Goal: Transaction & Acquisition: Purchase product/service

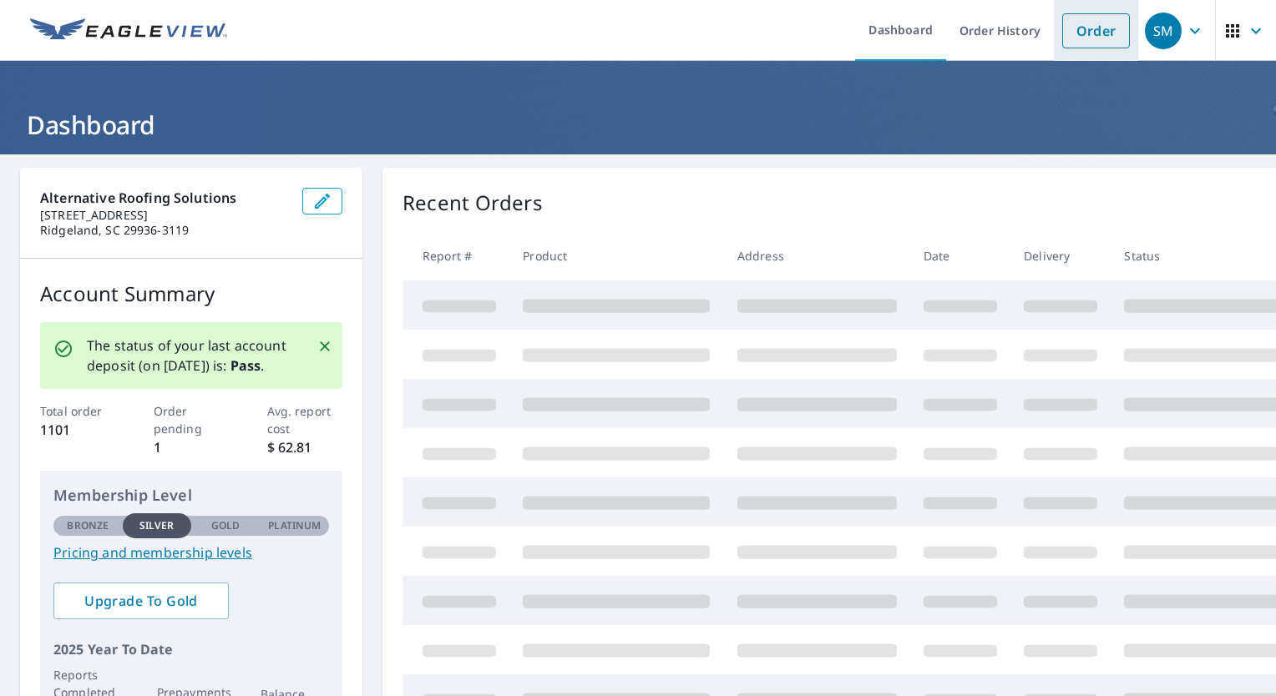
click at [1089, 32] on link "Order" at bounding box center [1096, 30] width 68 height 35
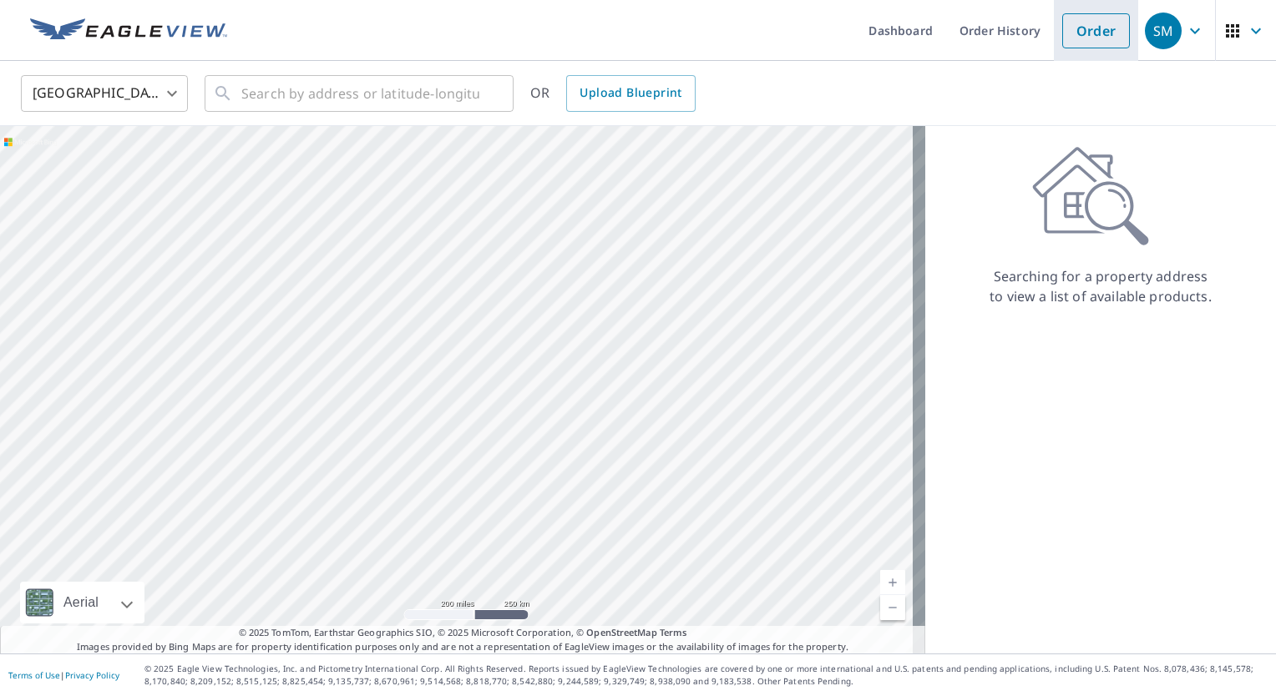
click at [1087, 34] on link "Order" at bounding box center [1096, 30] width 68 height 35
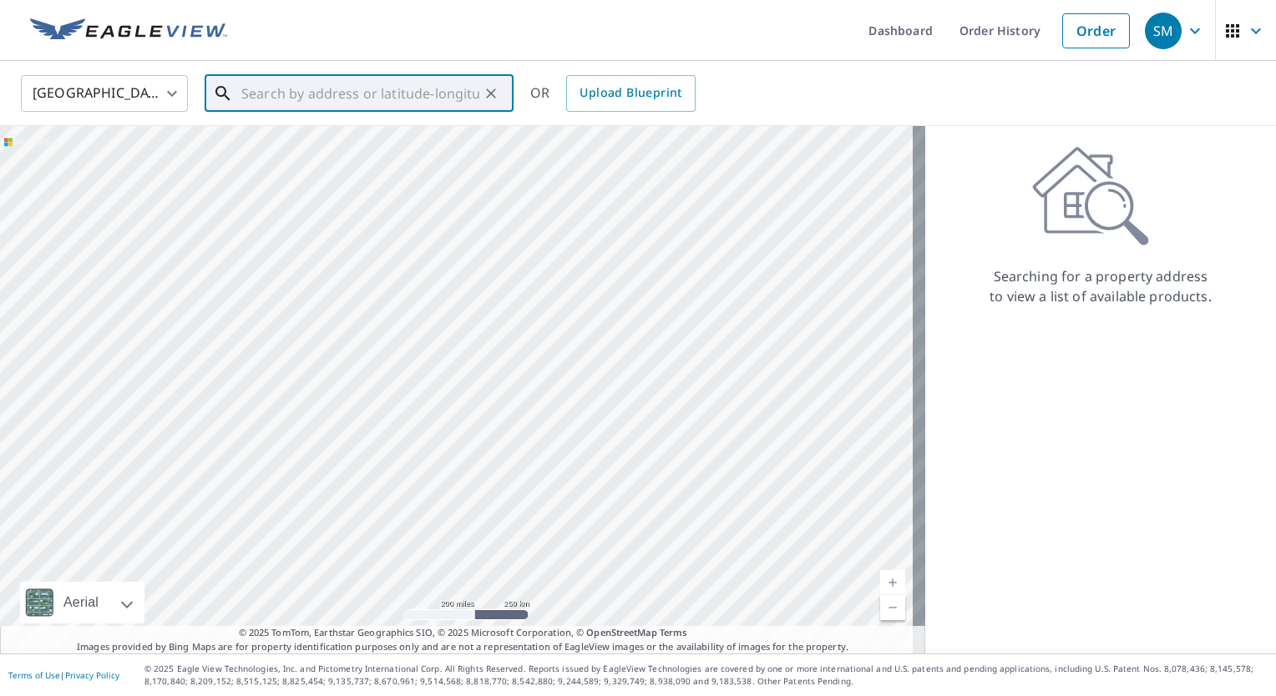
click at [395, 100] on input "text" at bounding box center [360, 93] width 238 height 47
click at [396, 145] on span "[STREET_ADDRESS]" at bounding box center [369, 142] width 262 height 20
type input "[STREET_ADDRESS][PERSON_NAME]"
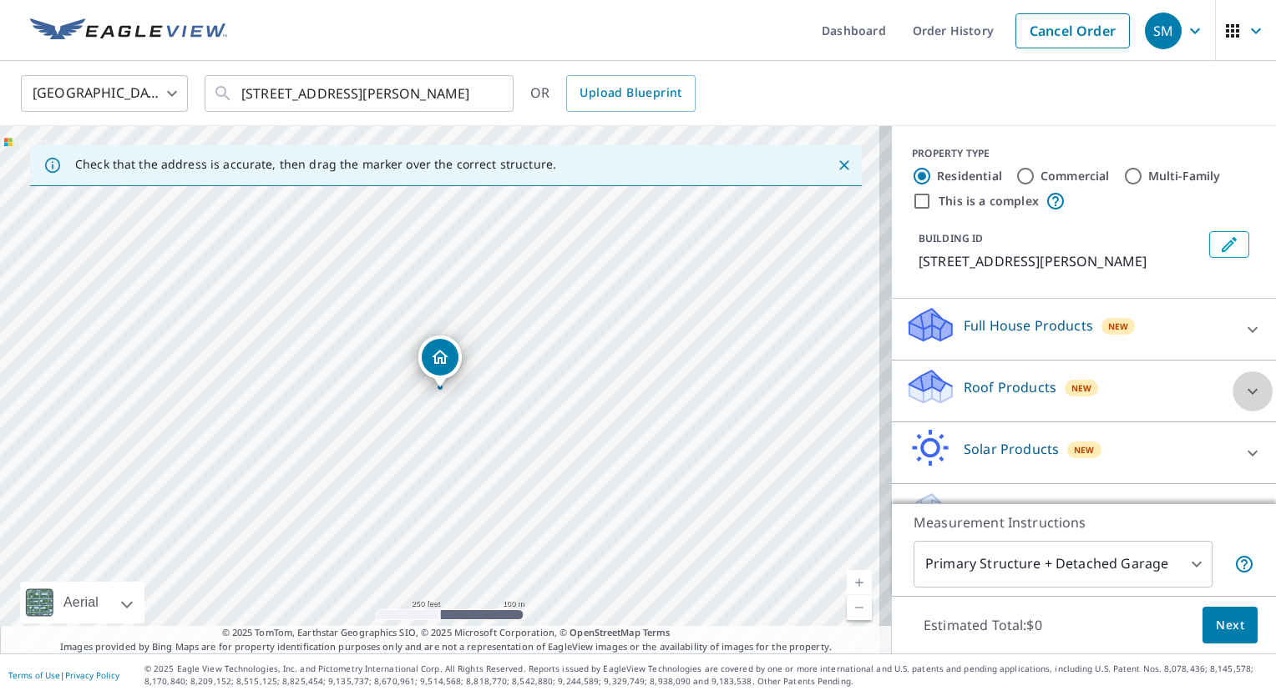
click at [1242, 389] on icon at bounding box center [1252, 392] width 20 height 20
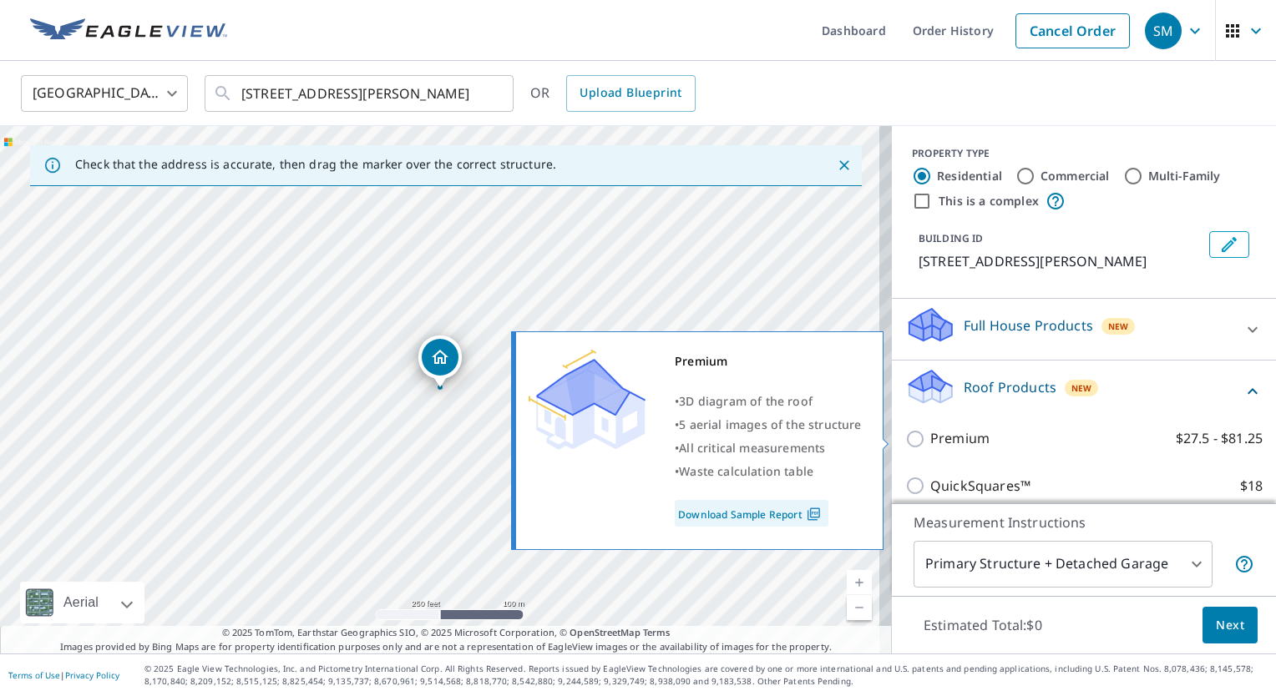
click at [930, 445] on p "Premium" at bounding box center [959, 438] width 59 height 21
click at [927, 445] on input "Premium $27.5 - $81.25" at bounding box center [917, 439] width 25 height 20
checkbox input "true"
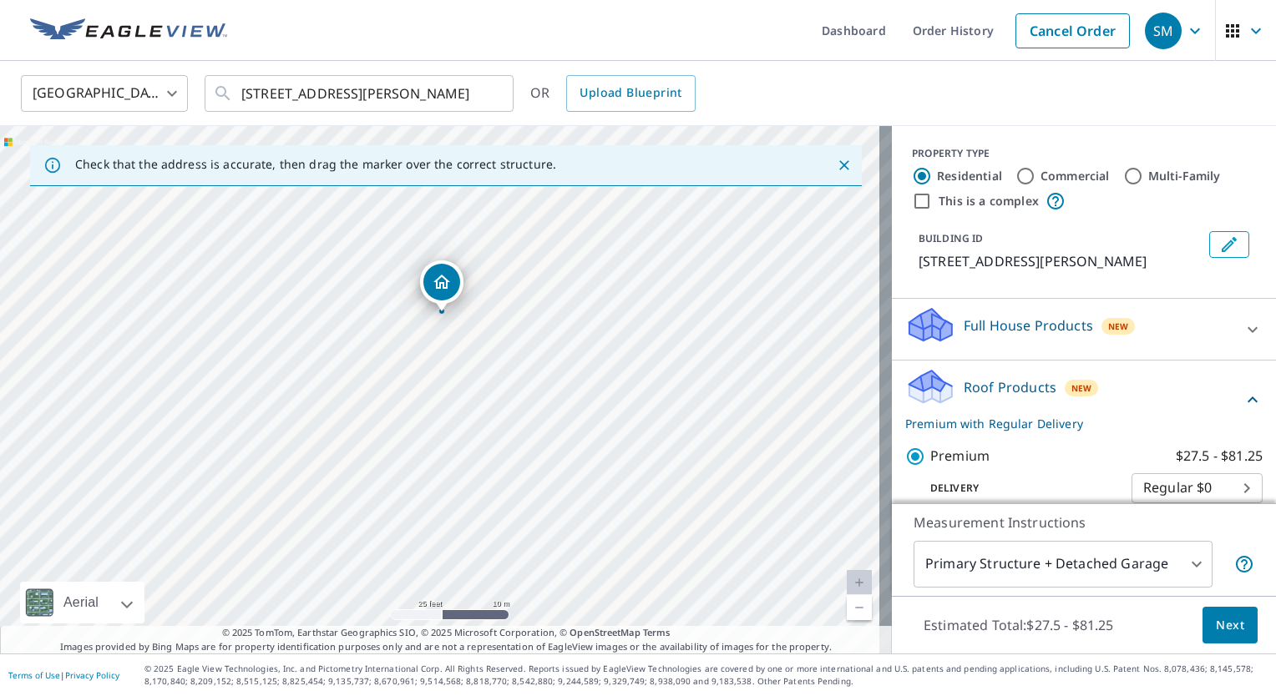
drag, startPoint x: 557, startPoint y: 303, endPoint x: 480, endPoint y: 384, distance: 111.6
click at [480, 384] on div "[STREET_ADDRESS][PERSON_NAME]" at bounding box center [446, 390] width 892 height 528
click at [1217, 625] on span "Next" at bounding box center [1230, 625] width 28 height 21
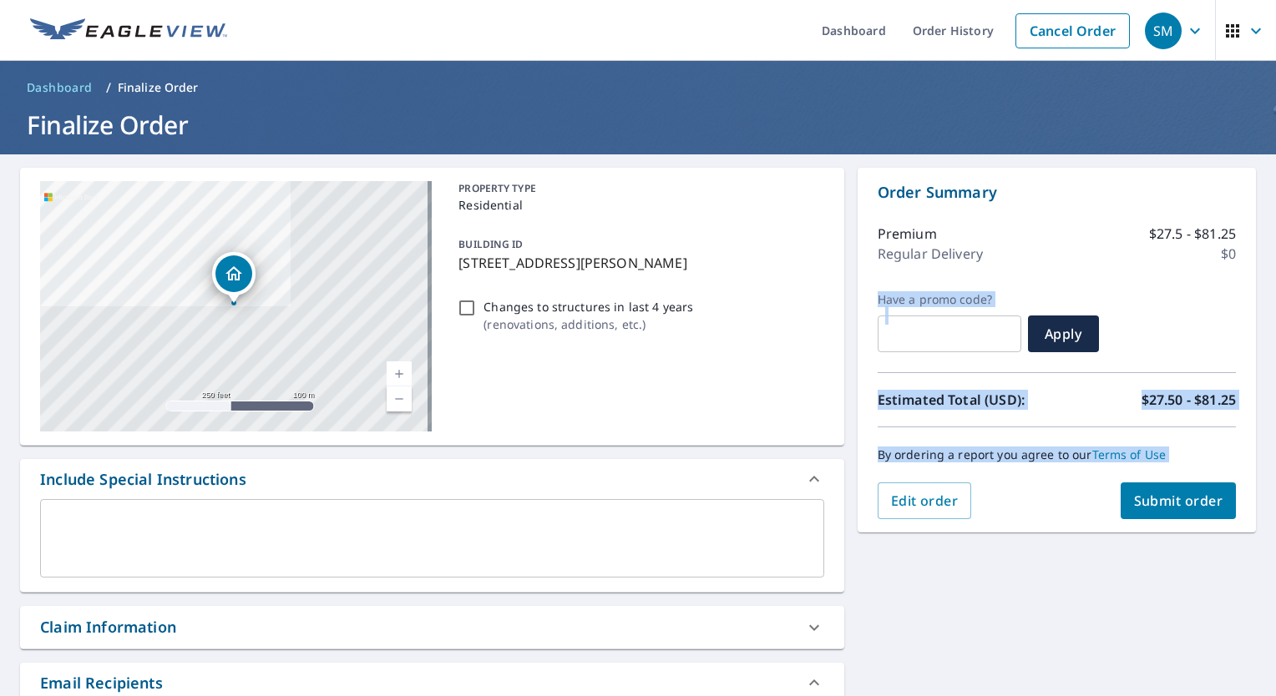
drag, startPoint x: 1217, startPoint y: 625, endPoint x: 1269, endPoint y: 245, distance: 384.2
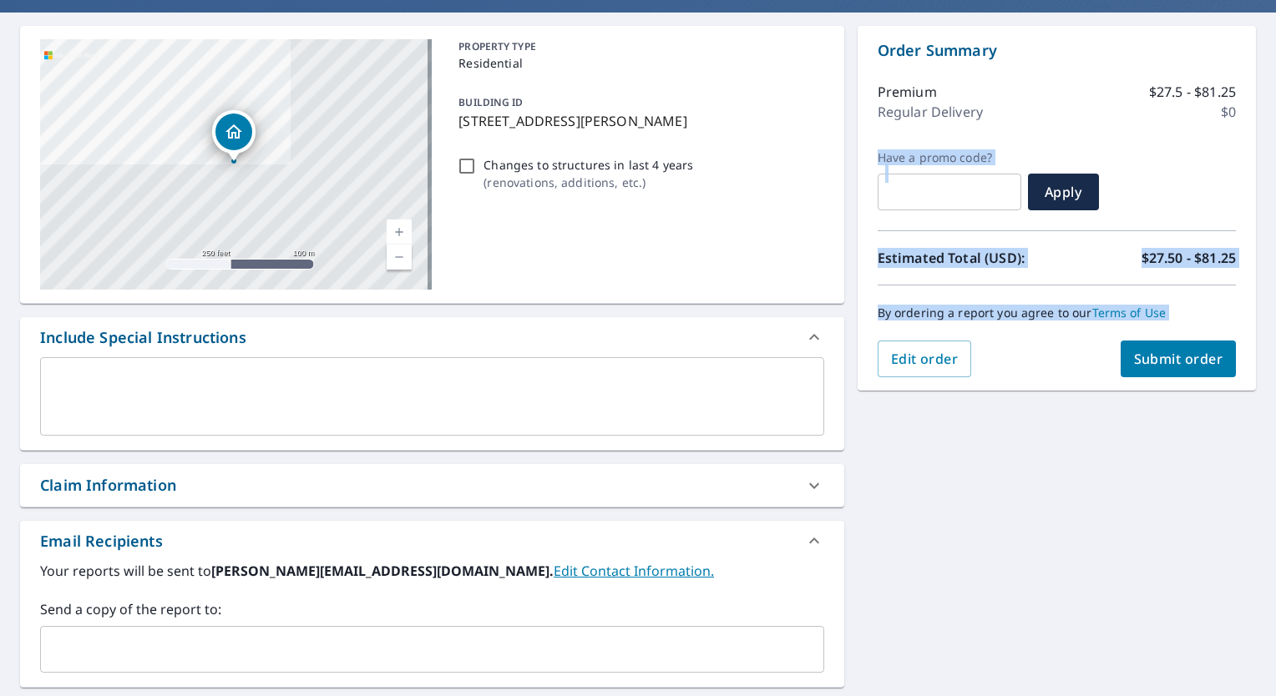
scroll to position [195, 0]
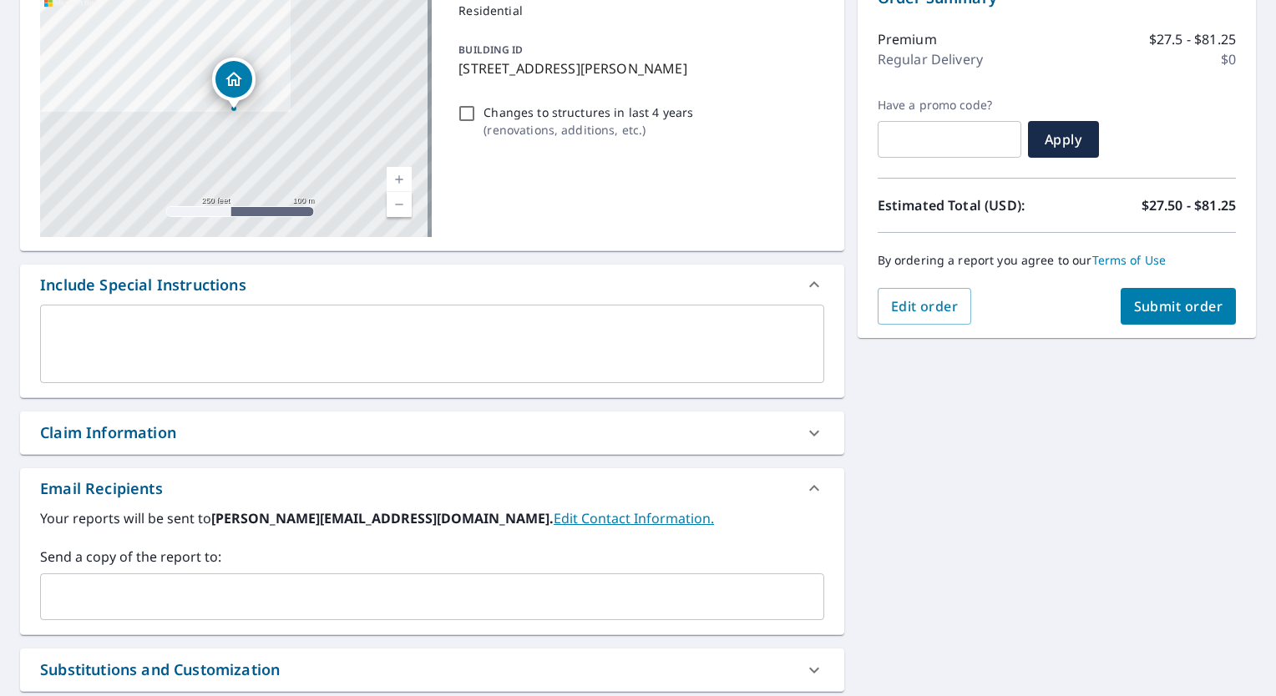
click at [391, 594] on input "text" at bounding box center [420, 597] width 744 height 32
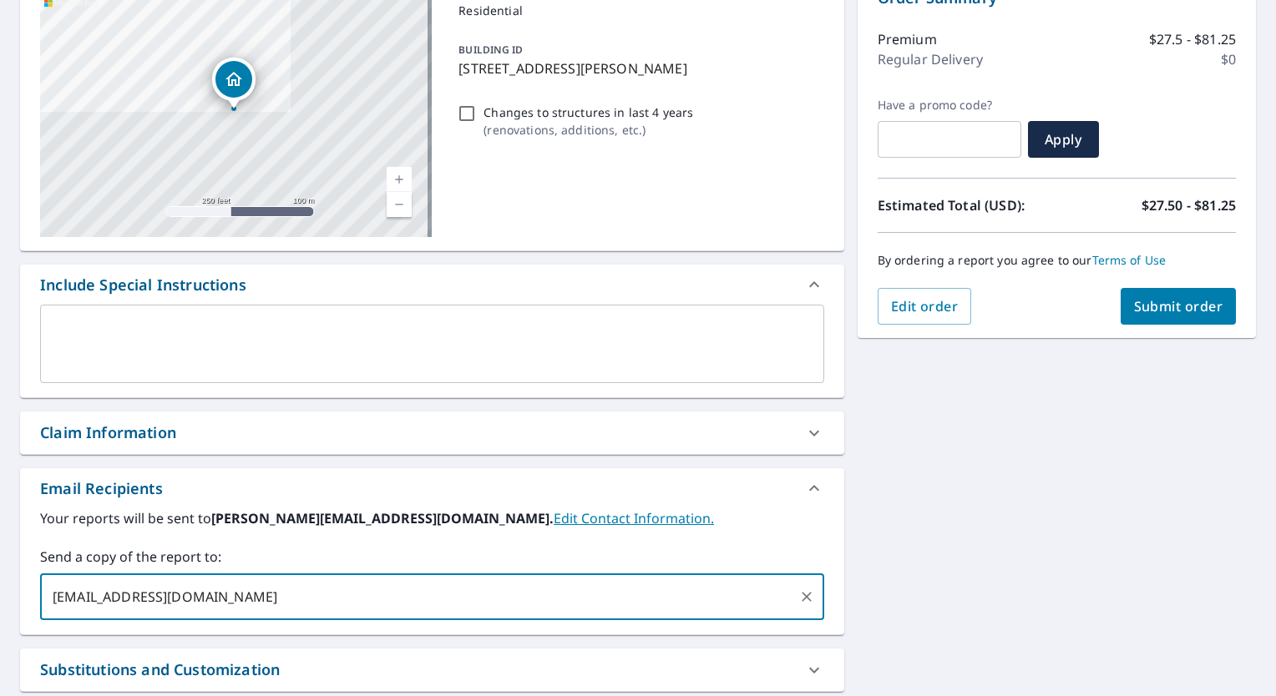
type input "[EMAIL_ADDRESS][DOMAIN_NAME]"
click at [1169, 300] on span "Submit order" at bounding box center [1178, 306] width 89 height 18
